Goal: Information Seeking & Learning: Learn about a topic

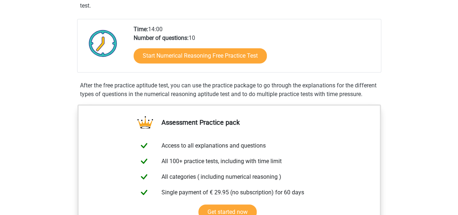
scroll to position [159, 0]
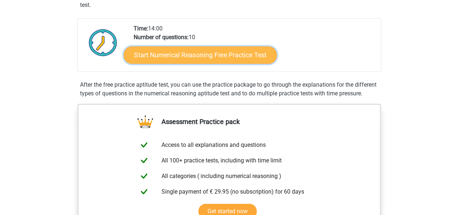
click at [199, 55] on link "Start Numerical Reasoning Free Practice Test" at bounding box center [200, 54] width 153 height 17
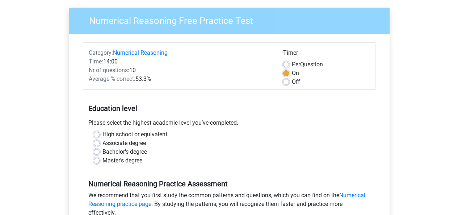
scroll to position [58, 0]
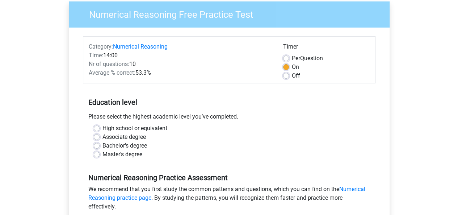
click at [95, 125] on div "High school or equivalent" at bounding box center [229, 128] width 271 height 9
click at [103, 128] on label "High school or equivalent" at bounding box center [135, 128] width 65 height 9
click at [96, 128] on input "High school or equivalent" at bounding box center [97, 127] width 6 height 7
radio input "true"
click at [94, 133] on input "Associate degree" at bounding box center [97, 136] width 6 height 7
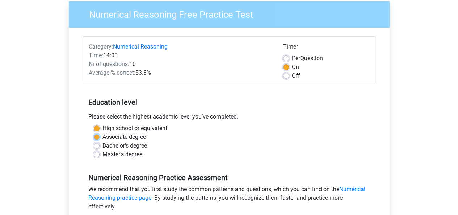
radio input "true"
click at [94, 124] on input "High school or equivalent" at bounding box center [97, 127] width 6 height 7
radio input "true"
click at [287, 110] on div "Education level Please select the highest academic level you’ve completed. High…" at bounding box center [229, 125] width 293 height 78
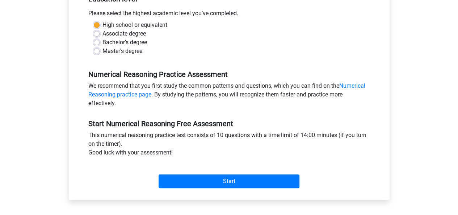
scroll to position [174, 0]
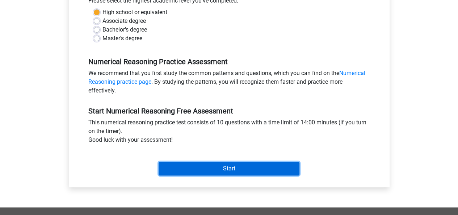
click at [238, 168] on input "Start" at bounding box center [229, 169] width 141 height 14
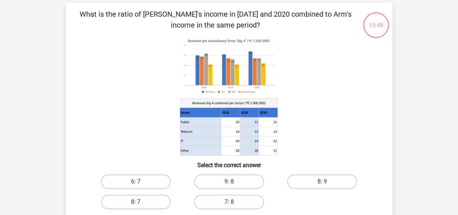
scroll to position [30, 0]
click at [134, 202] on label "8: 7" at bounding box center [136, 202] width 70 height 14
click at [136, 202] on input "8: 7" at bounding box center [138, 204] width 5 height 5
radio input "true"
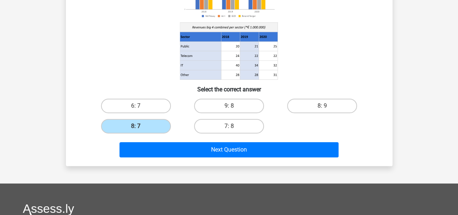
scroll to position [116, 0]
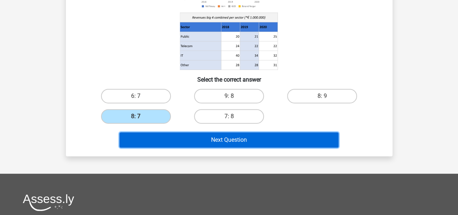
click at [284, 139] on button "Next Question" at bounding box center [229, 139] width 219 height 15
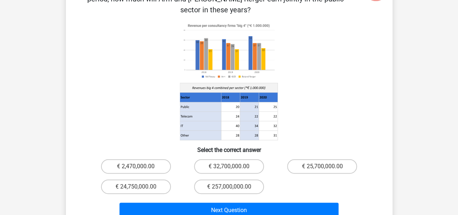
scroll to position [77, 0]
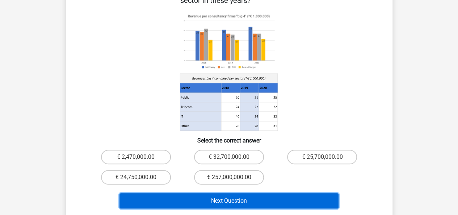
click at [194, 193] on button "Next Question" at bounding box center [229, 200] width 219 height 15
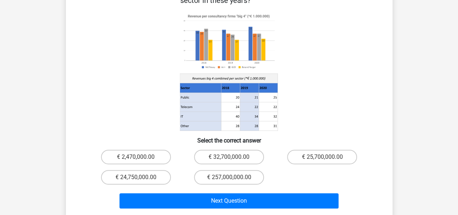
click at [312, 131] on h6 "Select the correct answer" at bounding box center [230, 137] width 304 height 13
click at [298, 150] on label "€ 25,700,000.00" at bounding box center [322, 157] width 70 height 14
click at [322, 157] on input "€ 25,700,000.00" at bounding box center [324, 159] width 5 height 5
radio input "true"
click at [267, 187] on div "Next Question" at bounding box center [230, 199] width 304 height 24
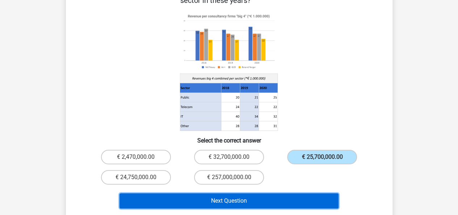
click at [264, 193] on button "Next Question" at bounding box center [229, 200] width 219 height 15
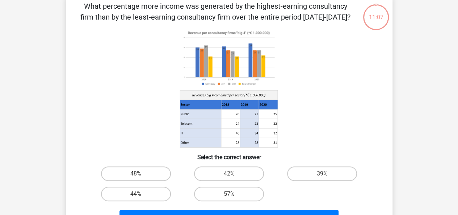
scroll to position [33, 0]
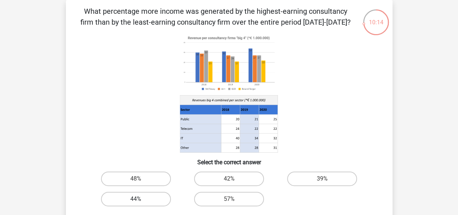
click at [149, 198] on label "44%" at bounding box center [136, 199] width 70 height 14
click at [141, 199] on input "44%" at bounding box center [138, 201] width 5 height 5
radio input "true"
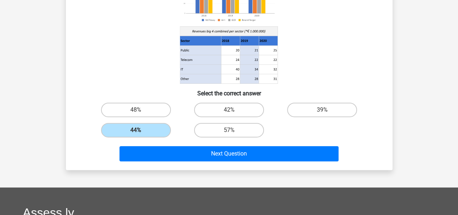
scroll to position [111, 0]
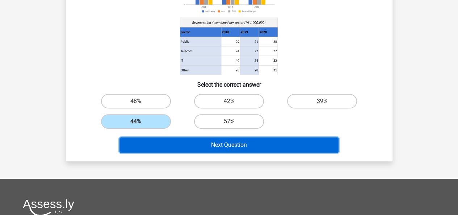
click at [320, 146] on button "Next Question" at bounding box center [229, 144] width 219 height 15
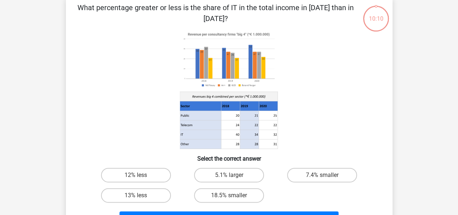
scroll to position [33, 0]
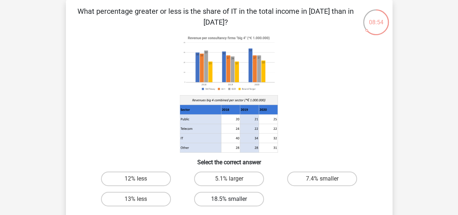
click at [214, 196] on label "18.5% smaller" at bounding box center [229, 199] width 70 height 14
click at [229, 199] on input "18.5% smaller" at bounding box center [231, 201] width 5 height 5
radio input "true"
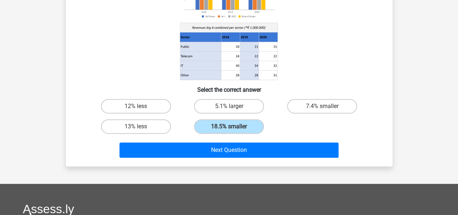
scroll to position [111, 0]
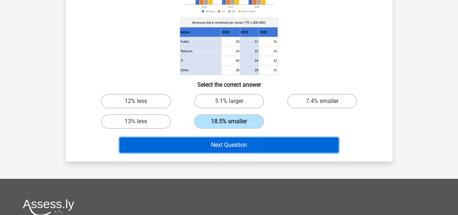
click at [327, 144] on button "Next Question" at bounding box center [229, 144] width 219 height 15
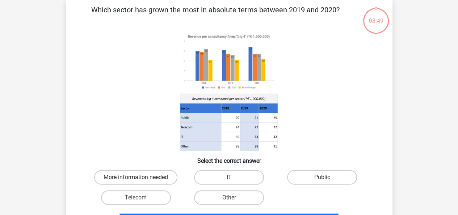
scroll to position [33, 0]
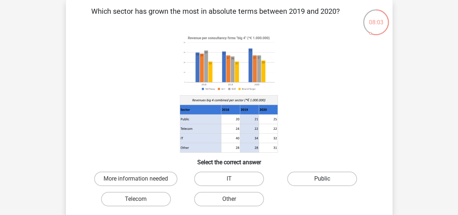
click at [313, 174] on label "Public" at bounding box center [322, 178] width 70 height 14
click at [322, 179] on input "Public" at bounding box center [324, 181] width 5 height 5
radio input "true"
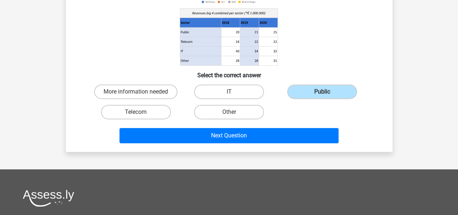
scroll to position [121, 0]
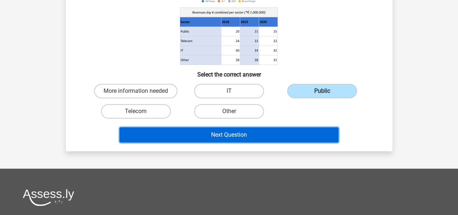
click at [312, 135] on button "Next Question" at bounding box center [229, 134] width 219 height 15
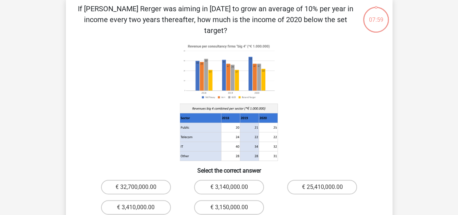
scroll to position [33, 0]
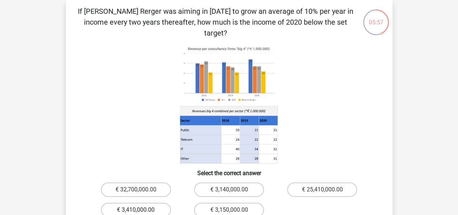
click at [151, 203] on label "€ 3,410,000.00" at bounding box center [136, 210] width 70 height 14
click at [141, 210] on input "€ 3,410,000.00" at bounding box center [138, 212] width 5 height 5
radio input "true"
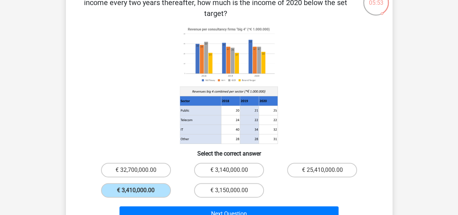
scroll to position [58, 0]
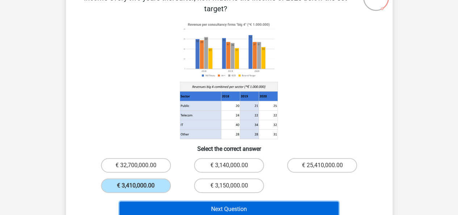
click at [285, 201] on button "Next Question" at bounding box center [229, 208] width 219 height 15
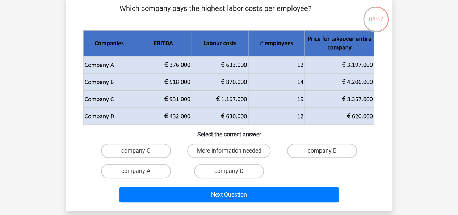
scroll to position [35, 0]
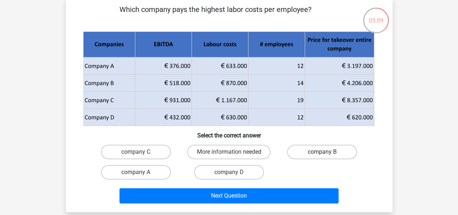
click at [322, 150] on label "company B" at bounding box center [322, 152] width 70 height 14
click at [322, 152] on input "company B" at bounding box center [324, 154] width 5 height 5
radio input "true"
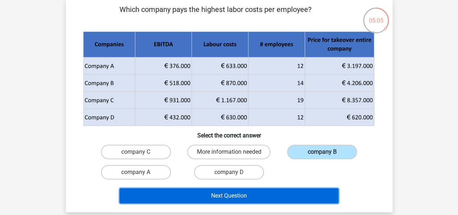
click at [271, 199] on button "Next Question" at bounding box center [229, 195] width 219 height 15
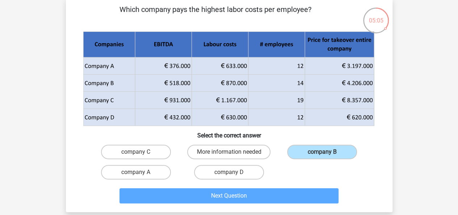
scroll to position [33, 0]
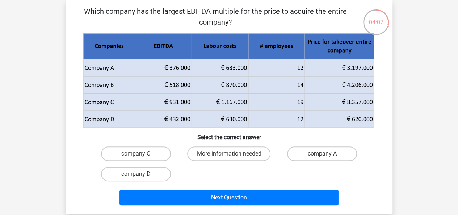
click at [128, 176] on label "company D" at bounding box center [136, 174] width 70 height 14
click at [136, 176] on input "company D" at bounding box center [138, 176] width 5 height 5
radio input "true"
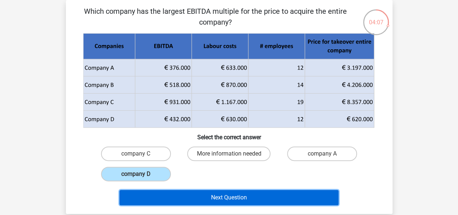
click at [148, 194] on button "Next Question" at bounding box center [229, 197] width 219 height 15
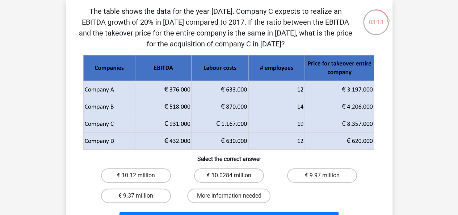
click at [200, 171] on label "€ 10.0284 million" at bounding box center [229, 175] width 70 height 14
click at [229, 175] on input "€ 10.0284 million" at bounding box center [231, 177] width 5 height 5
radio input "true"
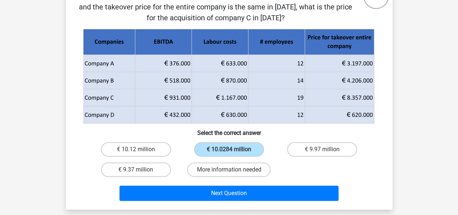
scroll to position [60, 0]
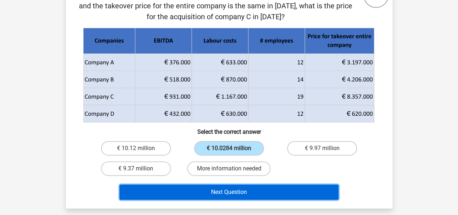
click at [309, 191] on button "Next Question" at bounding box center [229, 191] width 219 height 15
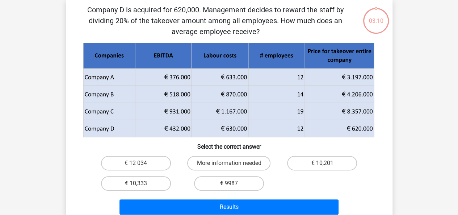
scroll to position [33, 0]
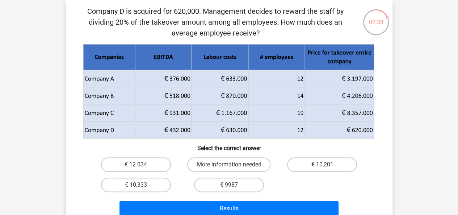
click at [137, 185] on input "€ 10,333" at bounding box center [138, 187] width 5 height 5
radio input "true"
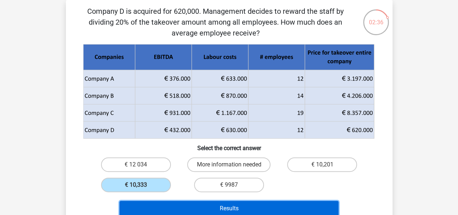
click at [162, 205] on button "Results" at bounding box center [229, 208] width 219 height 15
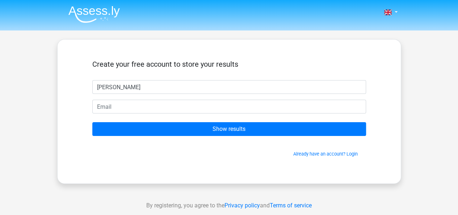
type input "Jack Powell"
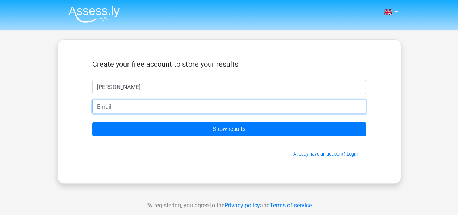
click at [175, 108] on input "email" at bounding box center [229, 107] width 274 height 14
type input "jackpowell218@gmail.com"
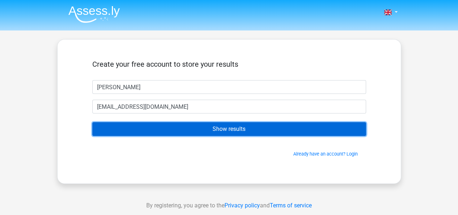
click at [151, 131] on input "Show results" at bounding box center [229, 129] width 274 height 14
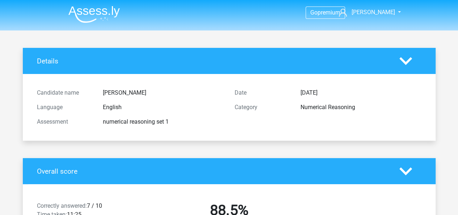
click at [171, 112] on div "Language English" at bounding box center [131, 107] width 198 height 14
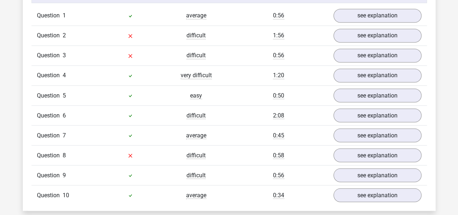
scroll to position [594, 0]
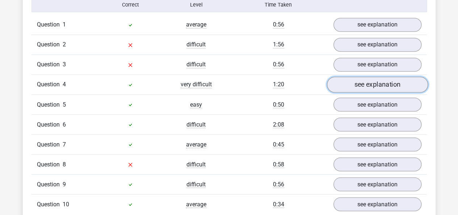
click at [400, 85] on link "see explanation" at bounding box center [377, 85] width 101 height 16
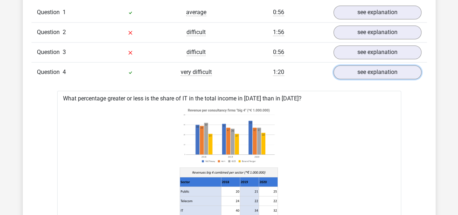
scroll to position [600, 0]
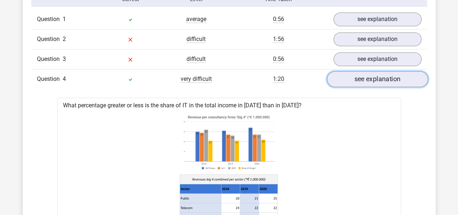
click at [400, 78] on link "see explanation" at bounding box center [377, 79] width 101 height 16
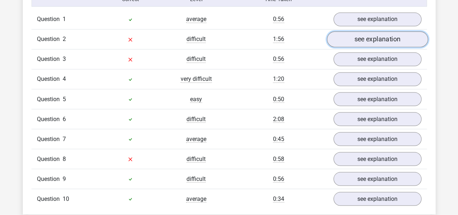
click at [372, 39] on link "see explanation" at bounding box center [377, 40] width 101 height 16
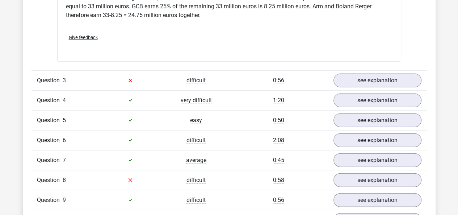
scroll to position [864, 0]
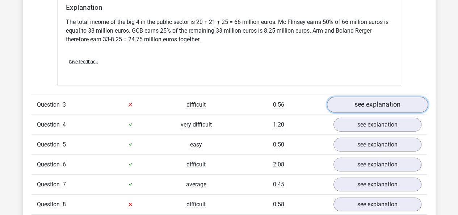
click at [400, 97] on link "see explanation" at bounding box center [377, 105] width 101 height 16
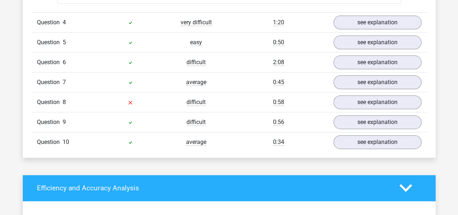
scroll to position [1446, 0]
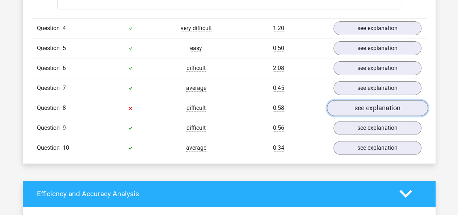
click at [381, 100] on link "see explanation" at bounding box center [377, 108] width 101 height 16
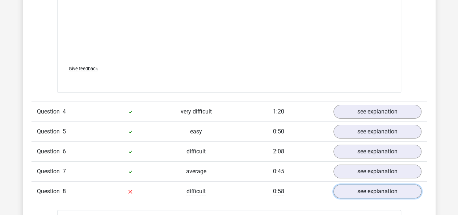
scroll to position [1360, 0]
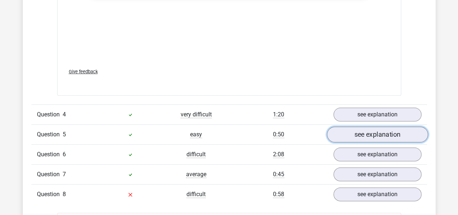
click at [398, 126] on link "see explanation" at bounding box center [377, 134] width 101 height 16
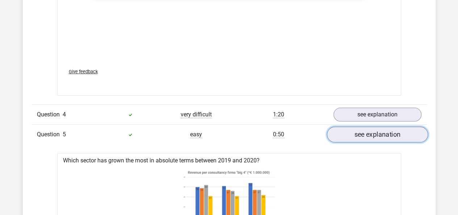
click at [398, 126] on link "see explanation" at bounding box center [377, 134] width 101 height 16
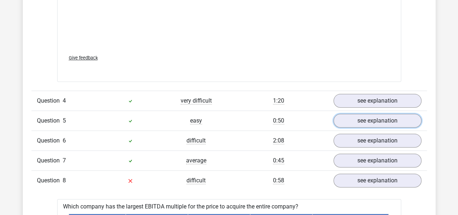
scroll to position [1396, 0]
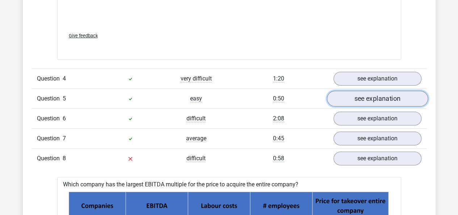
click at [399, 91] on link "see explanation" at bounding box center [377, 99] width 101 height 16
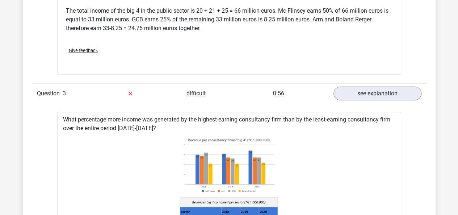
scroll to position [849, 0]
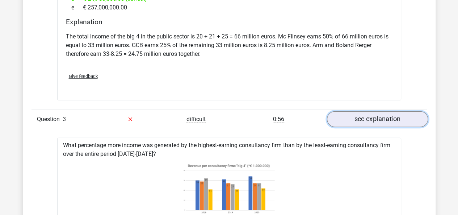
click at [366, 111] on link "see explanation" at bounding box center [377, 119] width 101 height 16
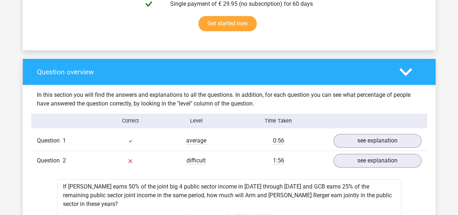
scroll to position [459, 0]
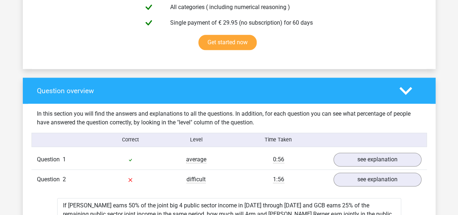
click at [403, 88] on icon at bounding box center [406, 90] width 13 height 13
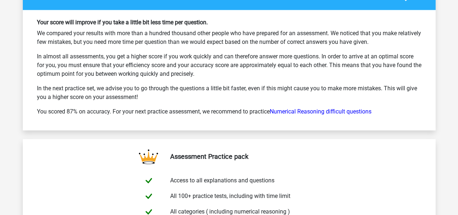
scroll to position [814, 0]
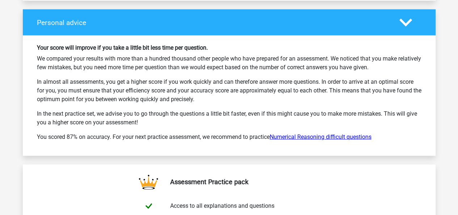
click at [326, 134] on link "Numerical Reasoning difficult questions" at bounding box center [321, 136] width 102 height 7
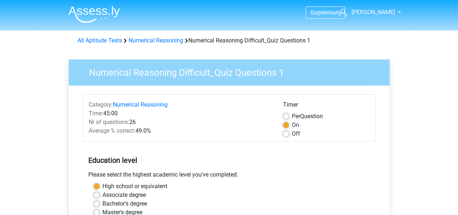
drag, startPoint x: 457, startPoint y: 63, endPoint x: 459, endPoint y: 75, distance: 12.0
